Goal: Information Seeking & Learning: Learn about a topic

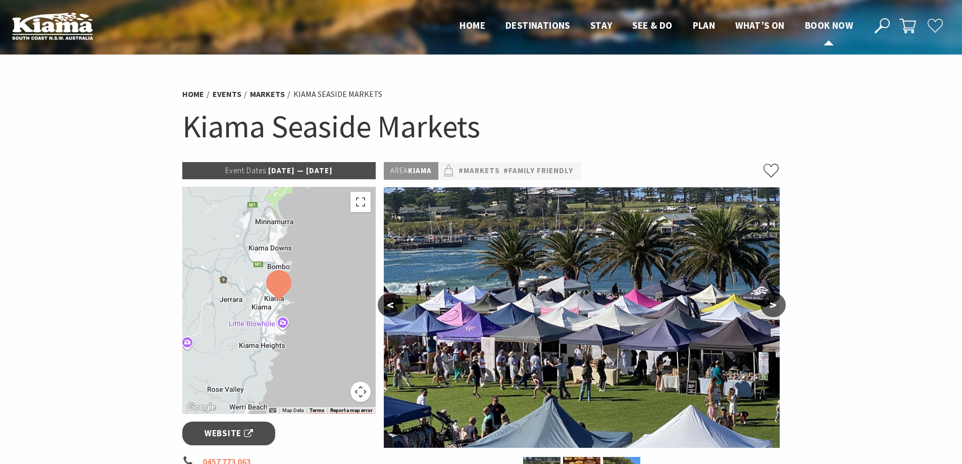
click at [826, 29] on span "Book now" at bounding box center [829, 25] width 48 height 12
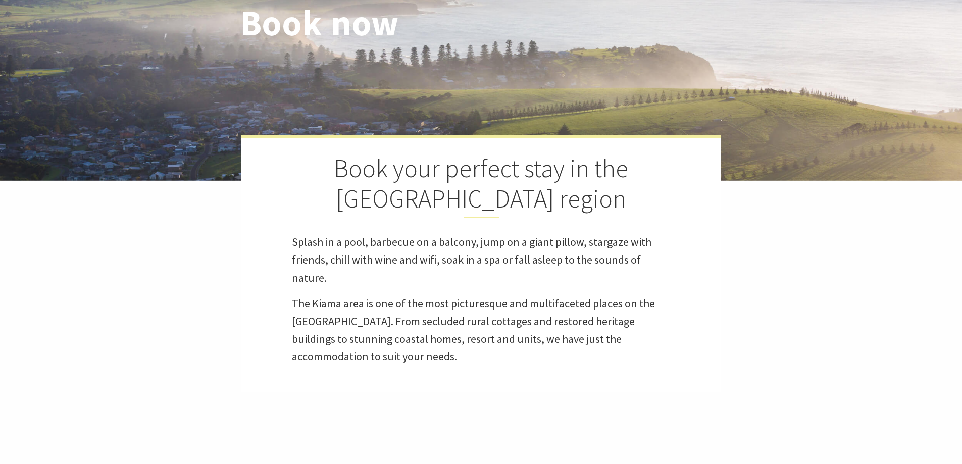
select select "3"
select select "2"
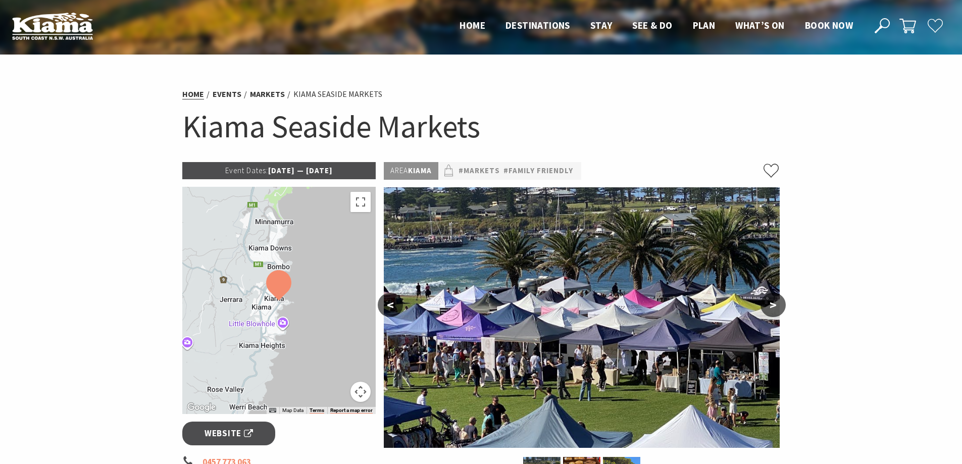
click at [193, 94] on link "Home" at bounding box center [193, 94] width 22 height 11
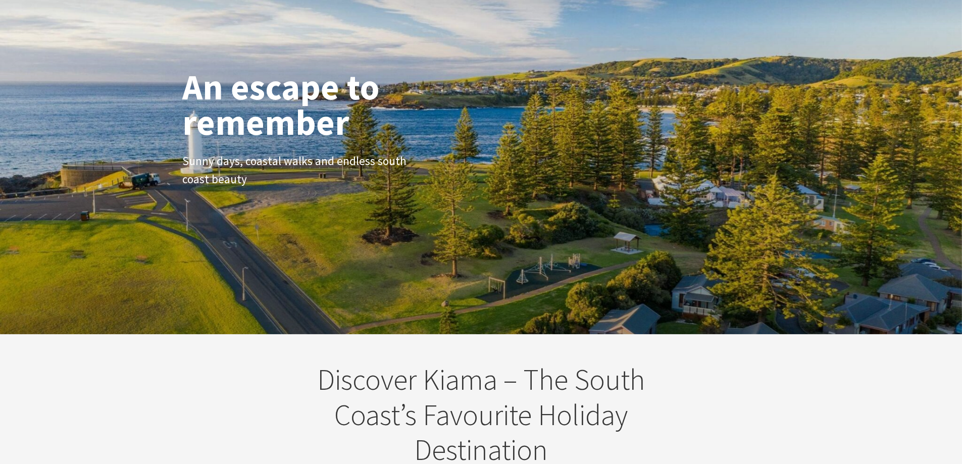
scroll to position [50, 0]
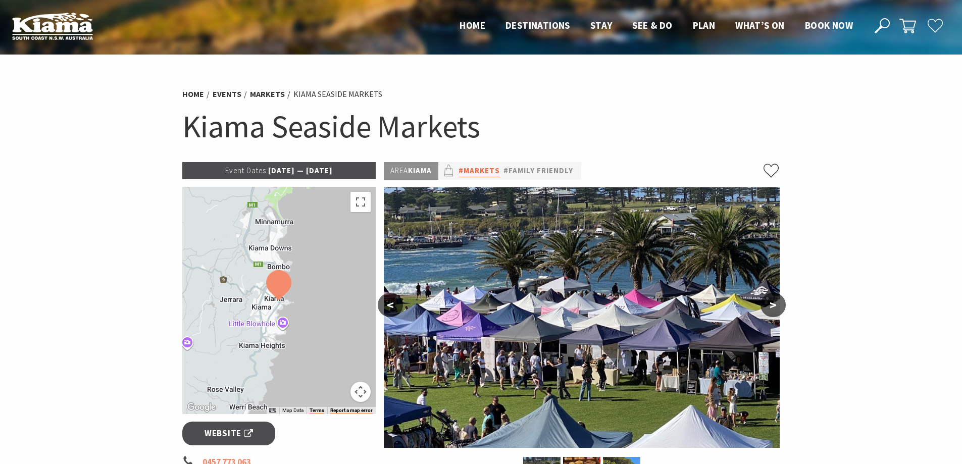
click at [487, 173] on link "#Markets" at bounding box center [478, 171] width 41 height 13
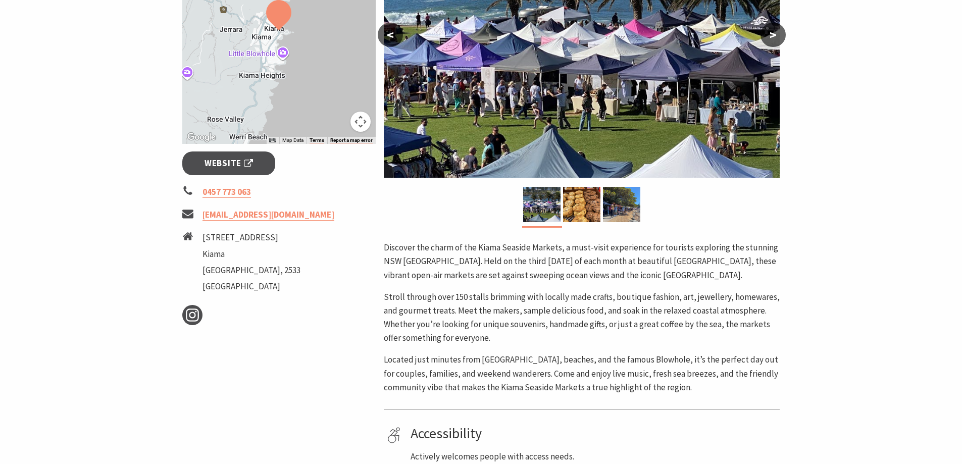
scroll to position [252, 0]
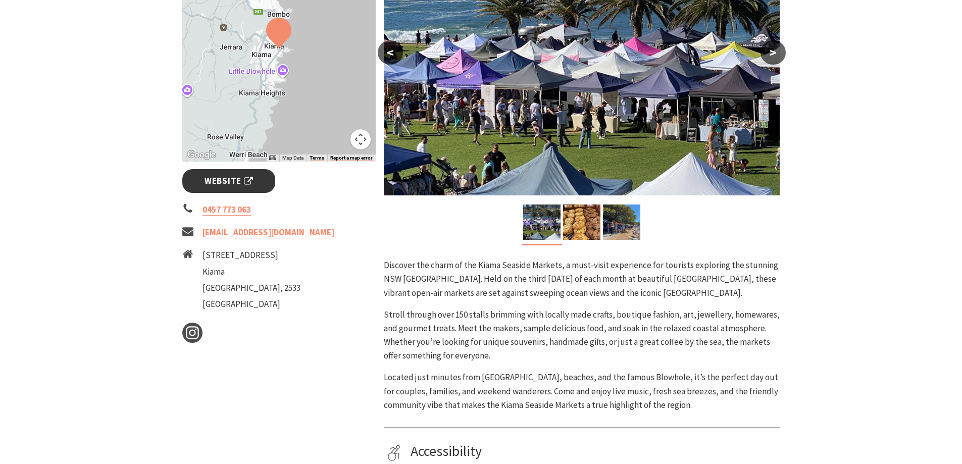
click at [241, 181] on span "Website" at bounding box center [228, 181] width 48 height 14
